Goal: Task Accomplishment & Management: Use online tool/utility

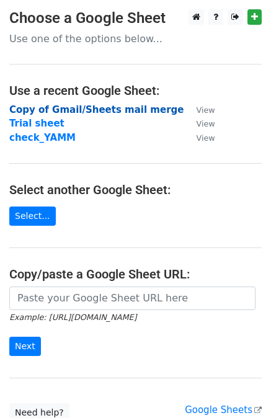
click at [91, 108] on strong "Copy of Gmail/Sheets mail merge" at bounding box center [96, 109] width 174 height 11
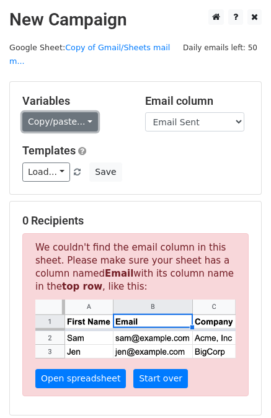
click at [66, 112] on link "Copy/paste..." at bounding box center [60, 121] width 76 height 19
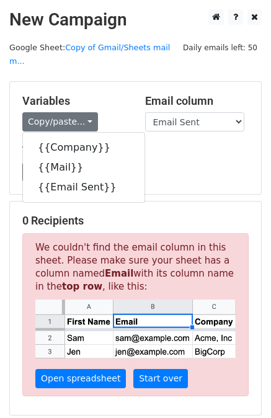
click at [125, 112] on div "Copy/paste... {{Company}} {{Mail}} {{Email Sent}}" at bounding box center [74, 121] width 104 height 19
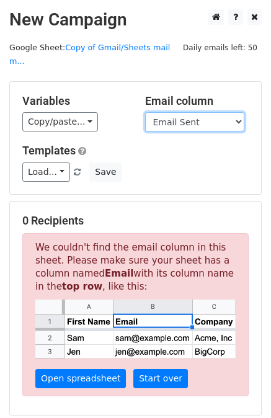
click at [174, 112] on select "Company Mail Email Sent" at bounding box center [194, 121] width 99 height 19
select select "Mail"
click at [145, 112] on select "Company Mail Email Sent" at bounding box center [194, 121] width 99 height 19
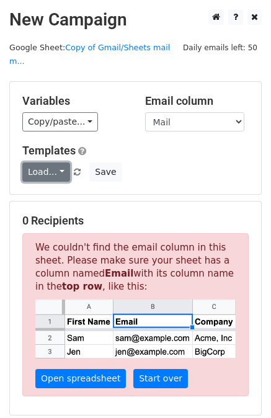
click at [53, 163] on link "Load..." at bounding box center [46, 172] width 48 height 19
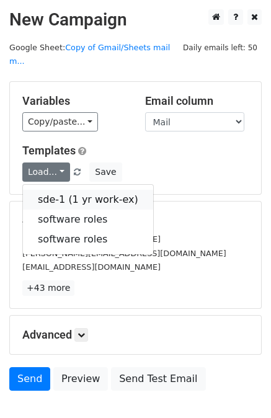
click at [52, 190] on link "sde-1 (1 yr work-ex)" at bounding box center [88, 200] width 130 height 20
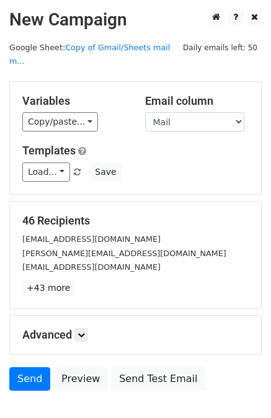
click at [197, 163] on div "Load... sde-1 (1 yr work-ex) software roles software roles Save" at bounding box center [135, 172] width 245 height 19
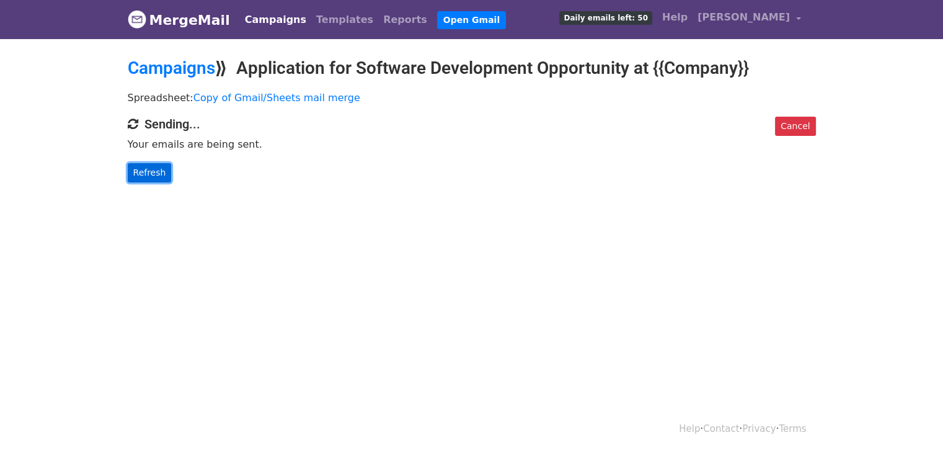
click at [146, 172] on link "Refresh" at bounding box center [150, 172] width 44 height 19
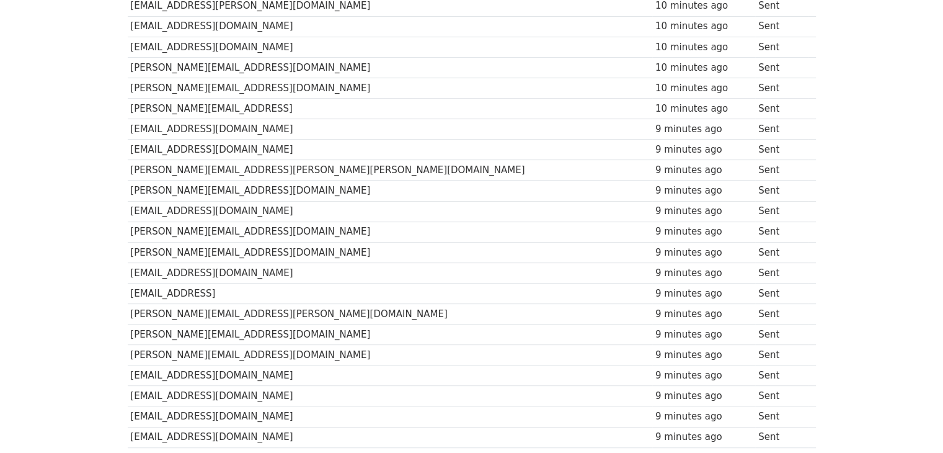
scroll to position [801, 0]
